Goal: Book appointment/travel/reservation

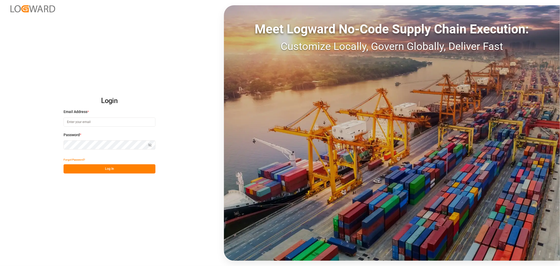
type input "[EMAIL_ADDRESS][PERSON_NAME][PERSON_NAME][DOMAIN_NAME]"
click at [124, 171] on button "Log In" at bounding box center [110, 168] width 92 height 9
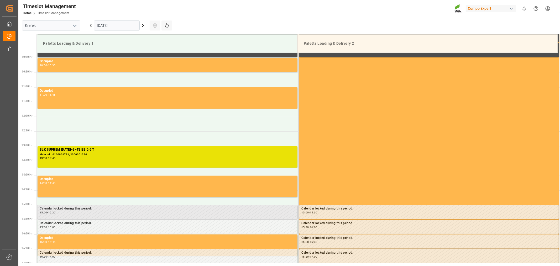
scroll to position [292, 0]
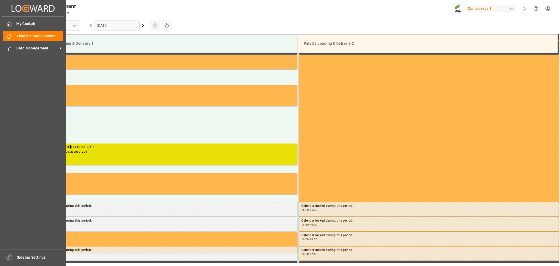
click at [11, 89] on div "My Cockpit My Cockpit Timeslot Management Timeslot Management Data Management D…" at bounding box center [33, 133] width 63 height 233
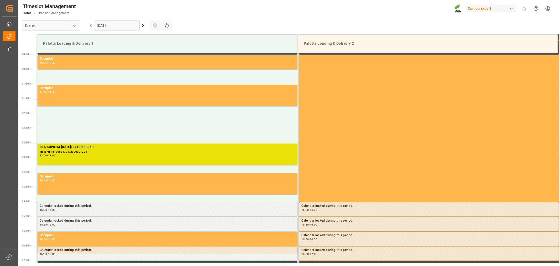
click at [143, 27] on icon at bounding box center [143, 25] width 6 height 6
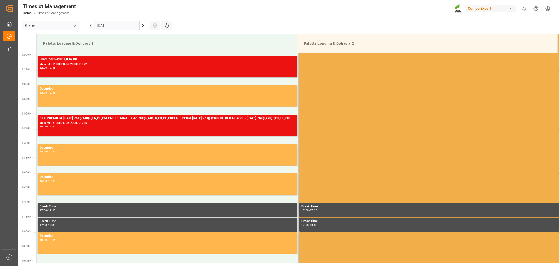
scroll to position [321, 0]
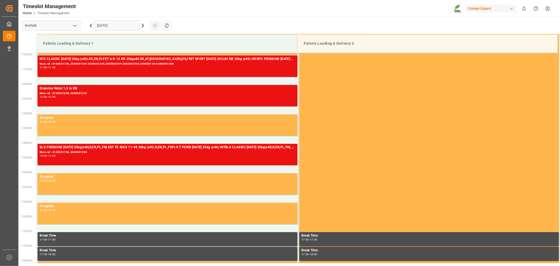
click at [139, 23] on input "[DATE]" at bounding box center [117, 25] width 46 height 10
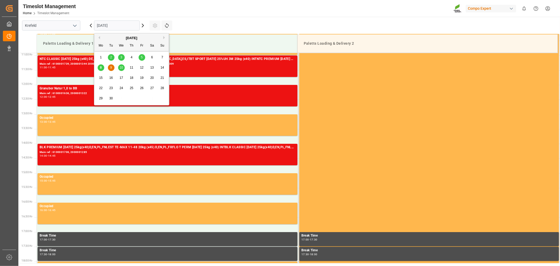
click at [120, 70] on div "10" at bounding box center [121, 68] width 7 height 6
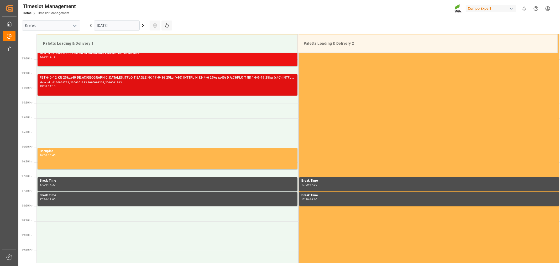
scroll to position [379, 0]
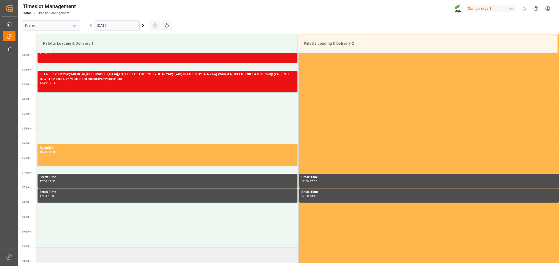
click at [221, 247] on td at bounding box center [168, 254] width 262 height 15
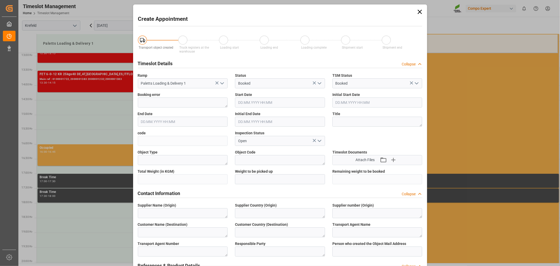
type input "[DATE] 19:30"
type input "[DATE] 20:00"
